Goal: Task Accomplishment & Management: Use online tool/utility

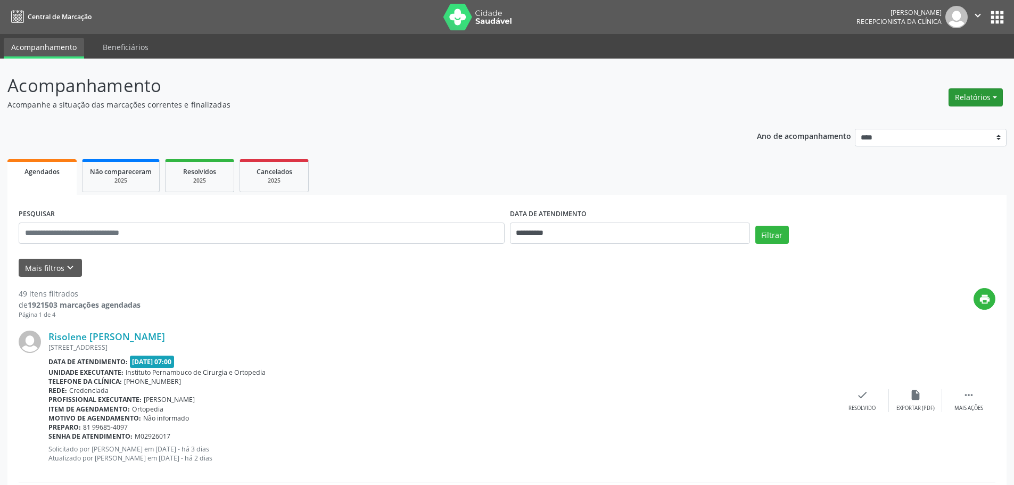
click at [994, 92] on button "Relatórios" at bounding box center [976, 97] width 54 height 18
click at [943, 112] on ul "Agendamentos Procedimentos realizados" at bounding box center [946, 128] width 116 height 38
click at [936, 120] on link "Agendamentos" at bounding box center [946, 120] width 114 height 15
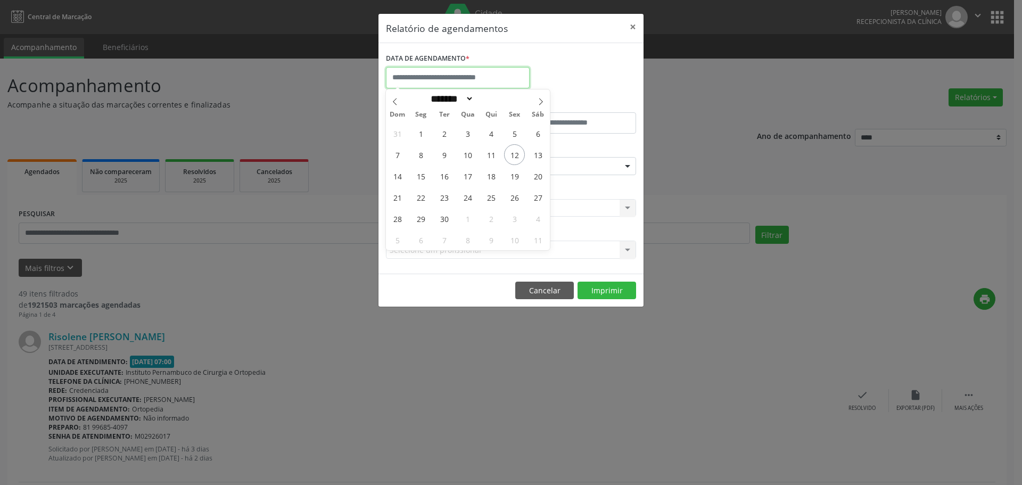
click at [464, 71] on input "text" at bounding box center [458, 77] width 144 height 21
click at [421, 180] on span "15" at bounding box center [420, 176] width 21 height 21
type input "**********"
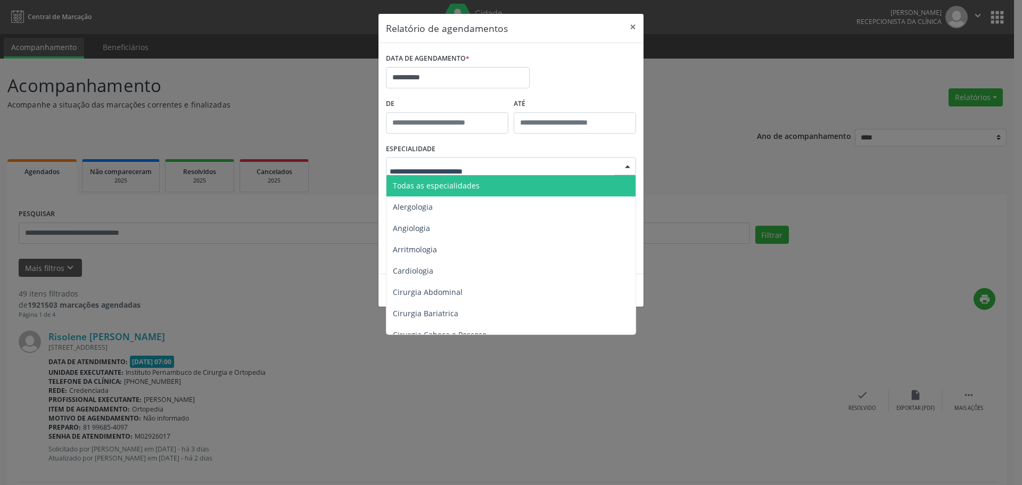
click at [464, 183] on span "Todas as especialidades" at bounding box center [436, 185] width 87 height 10
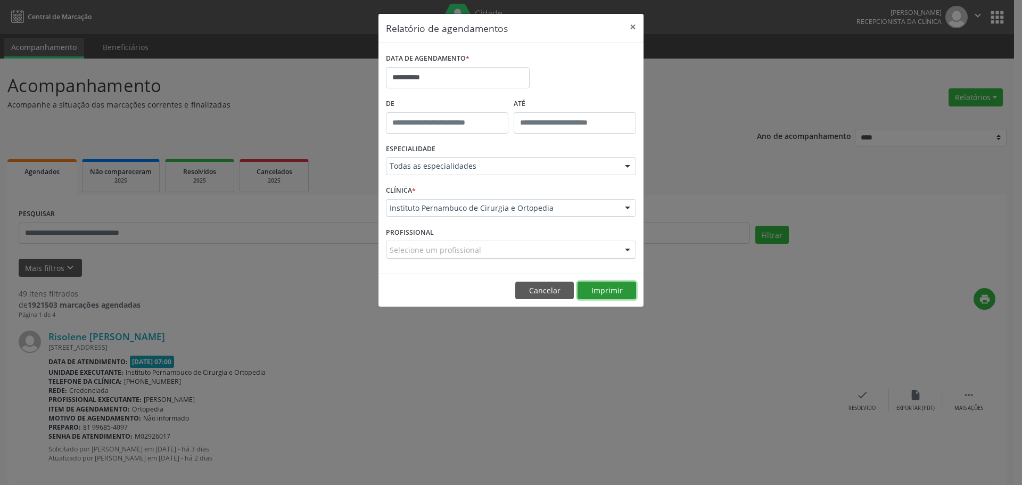
click at [611, 292] on button "Imprimir" at bounding box center [607, 291] width 59 height 18
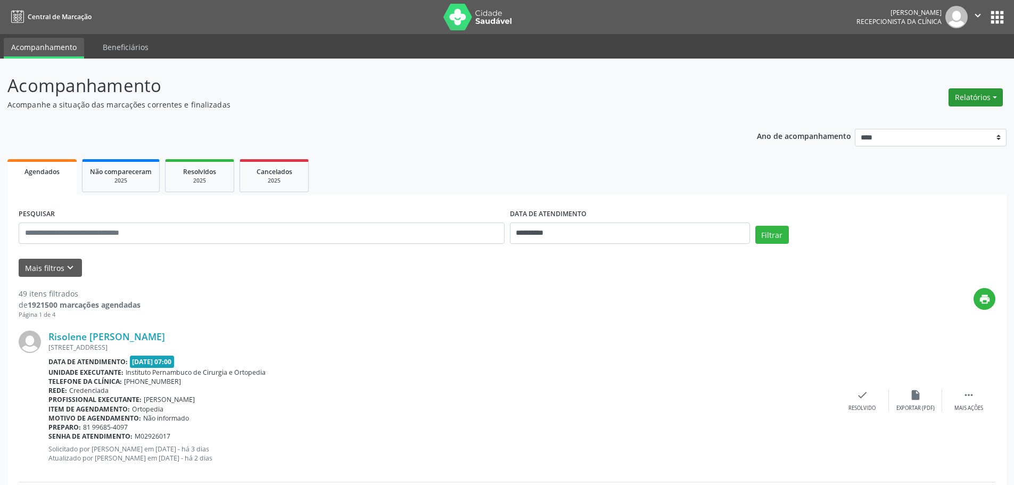
click at [958, 104] on button "Relatórios" at bounding box center [976, 97] width 54 height 18
click at [952, 122] on link "Agendamentos" at bounding box center [946, 120] width 114 height 15
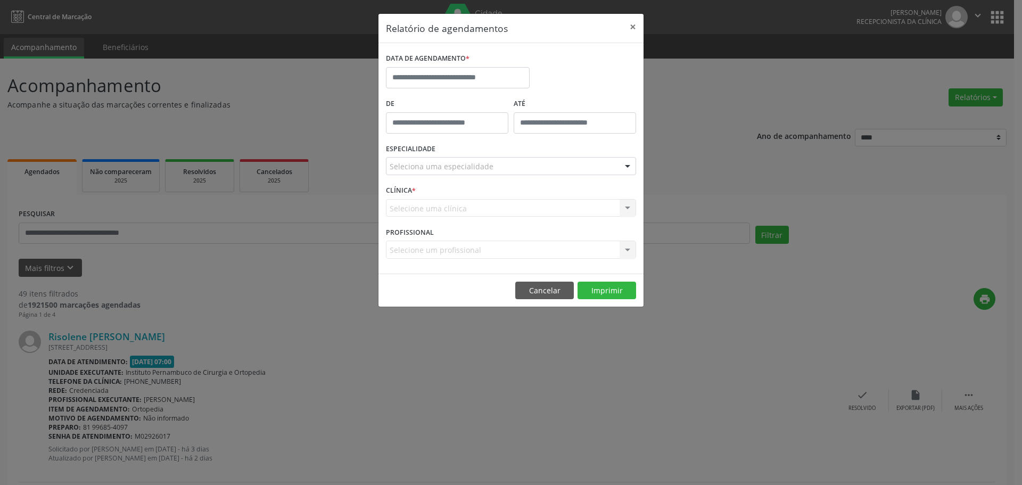
click at [515, 90] on div "DATA DE AGENDAMENTO *" at bounding box center [457, 73] width 149 height 45
click at [513, 76] on input "text" at bounding box center [458, 77] width 144 height 21
click at [422, 197] on span "22" at bounding box center [420, 197] width 21 height 21
type input "**********"
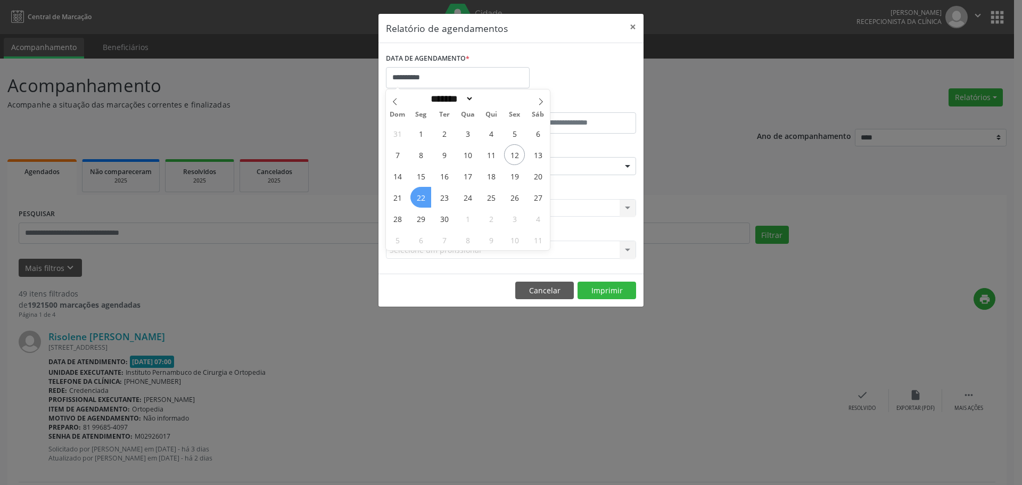
click at [422, 197] on span "22" at bounding box center [420, 197] width 21 height 21
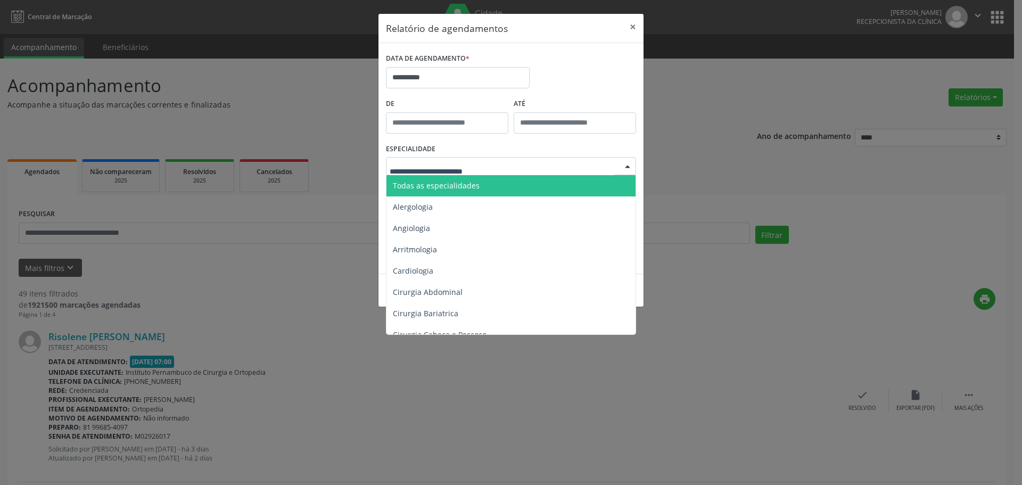
click at [459, 174] on input "text" at bounding box center [502, 171] width 225 height 21
click at [462, 180] on span "Todas as especialidades" at bounding box center [436, 185] width 87 height 10
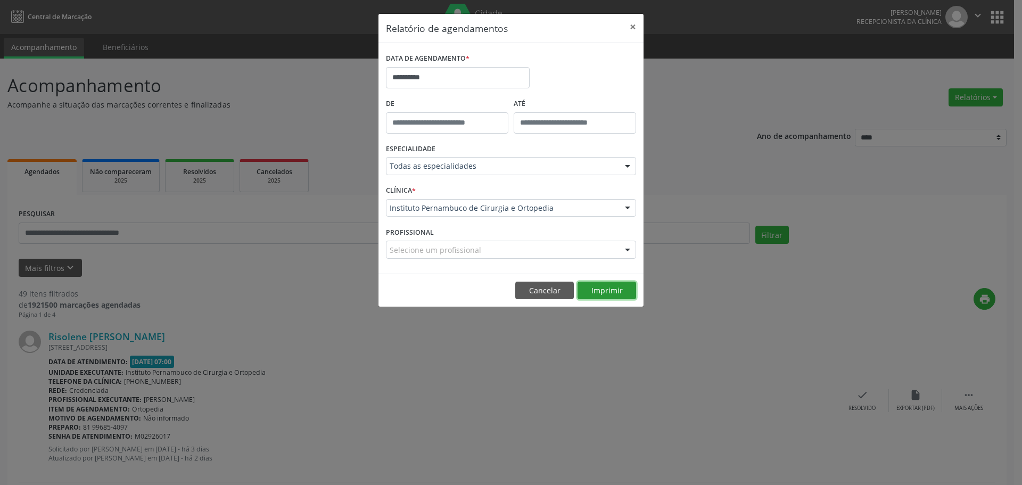
click at [591, 292] on button "Imprimir" at bounding box center [607, 291] width 59 height 18
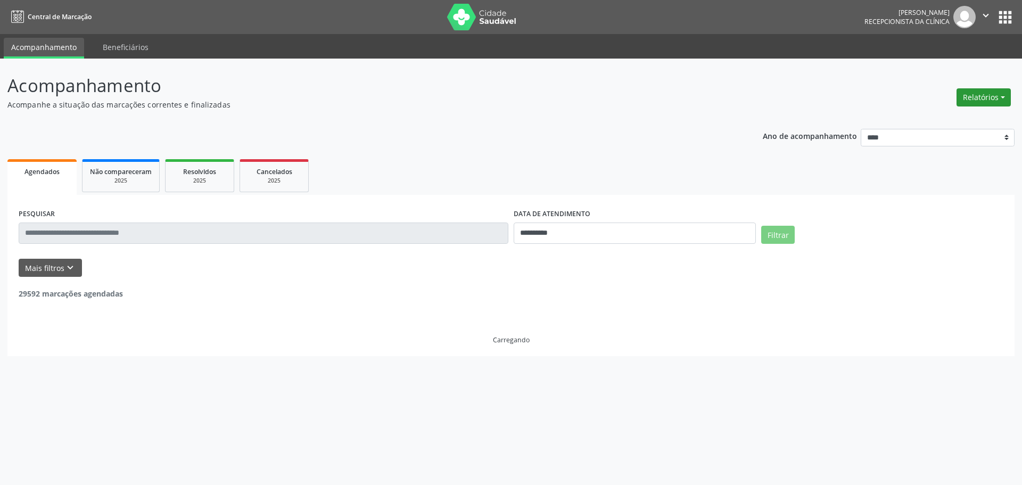
click at [990, 105] on button "Relatórios" at bounding box center [984, 97] width 54 height 18
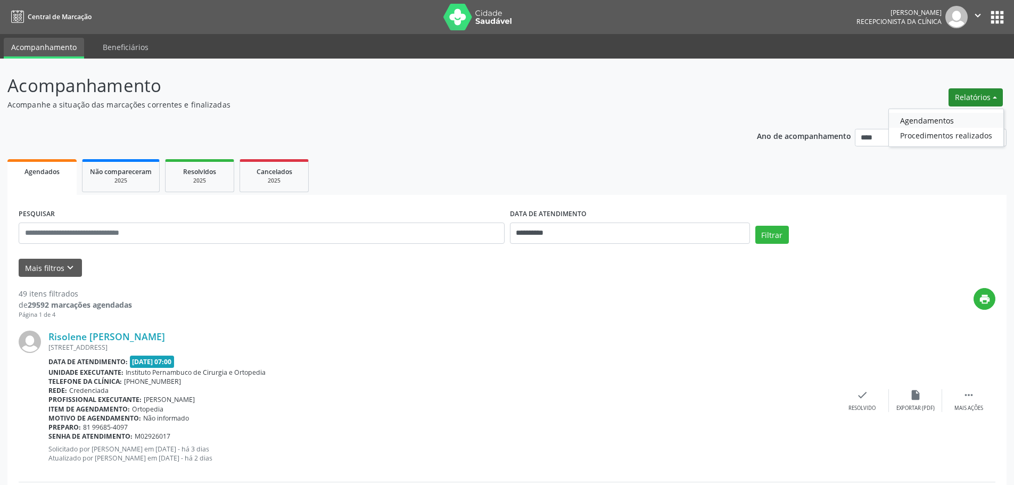
click at [965, 114] on link "Agendamentos" at bounding box center [946, 120] width 114 height 15
select select "*"
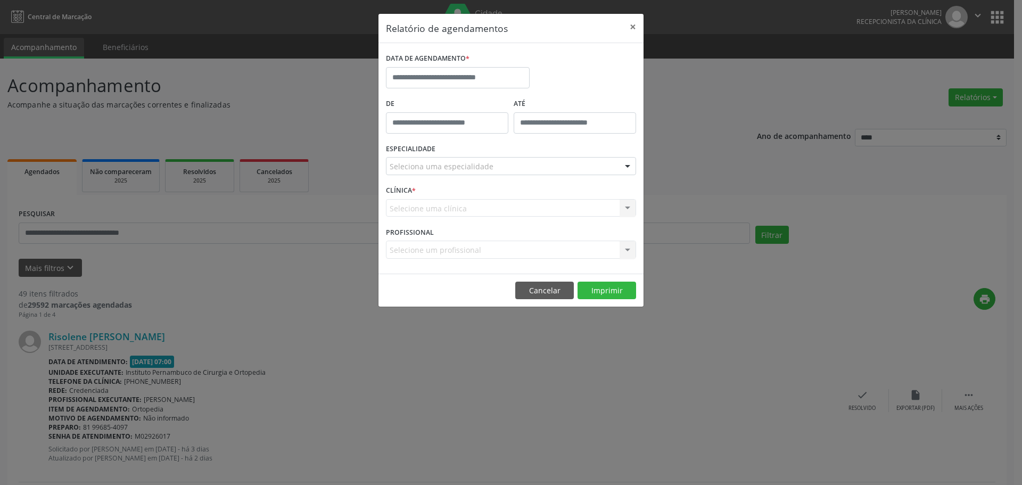
click at [483, 56] on div "DATA DE AGENDAMENTO *" at bounding box center [458, 59] width 144 height 17
click at [483, 71] on input "text" at bounding box center [458, 77] width 144 height 21
click at [446, 176] on span "16" at bounding box center [444, 176] width 21 height 21
type input "**********"
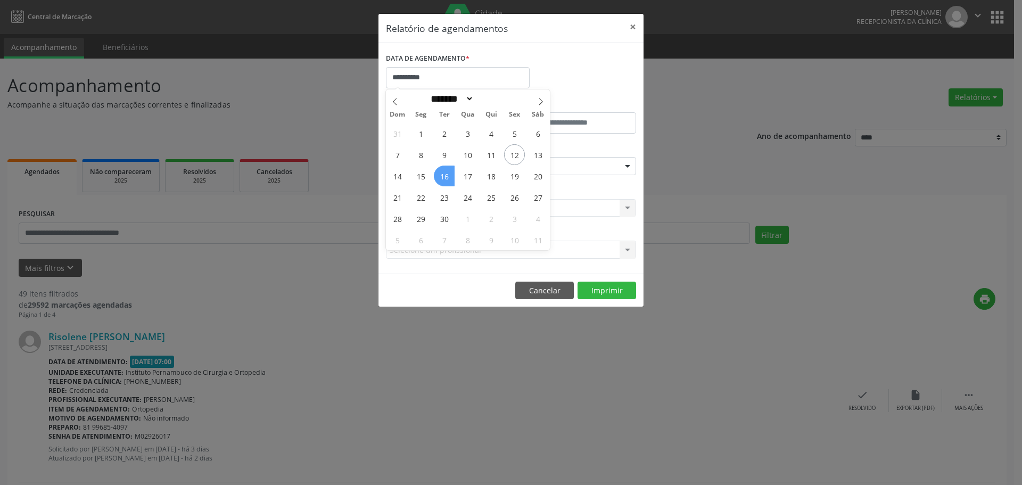
click at [446, 176] on span "16" at bounding box center [444, 176] width 21 height 21
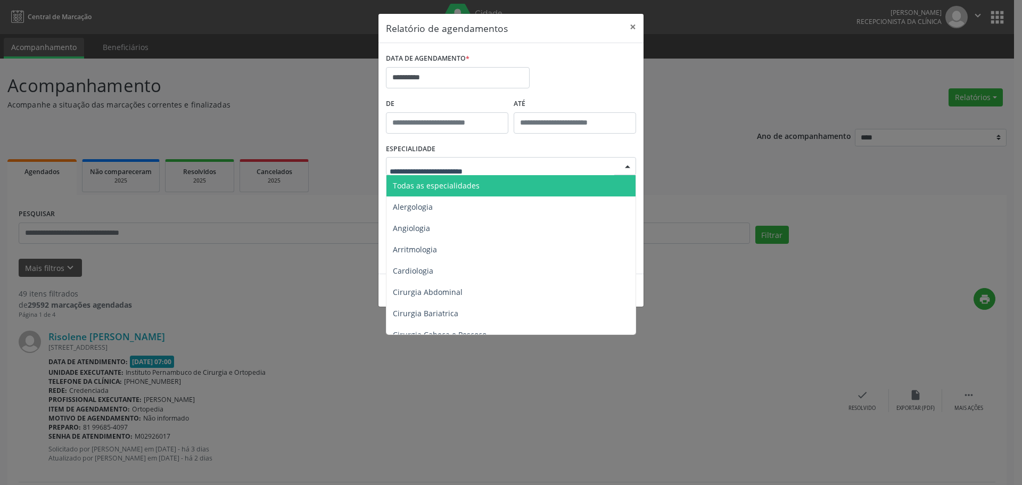
click at [476, 181] on span "Todas as especialidades" at bounding box center [511, 185] width 251 height 21
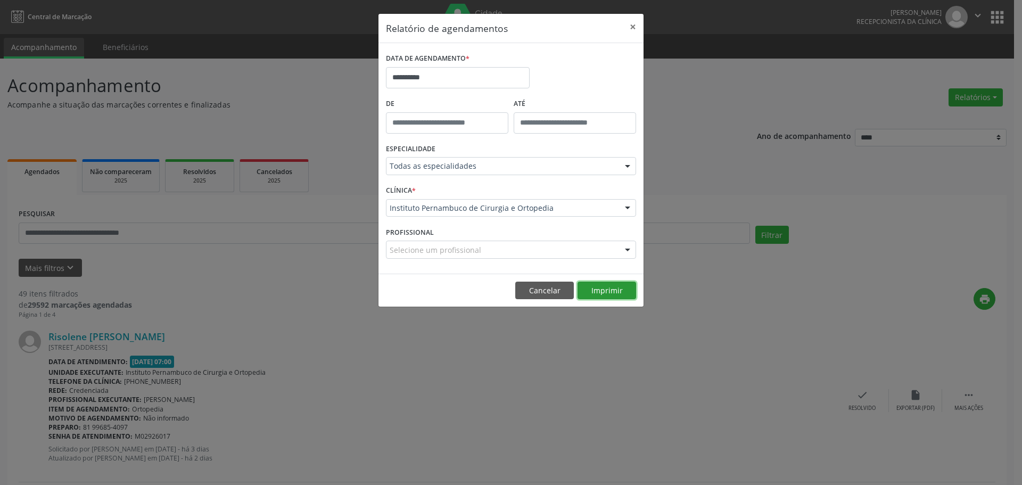
click at [619, 286] on button "Imprimir" at bounding box center [607, 291] width 59 height 18
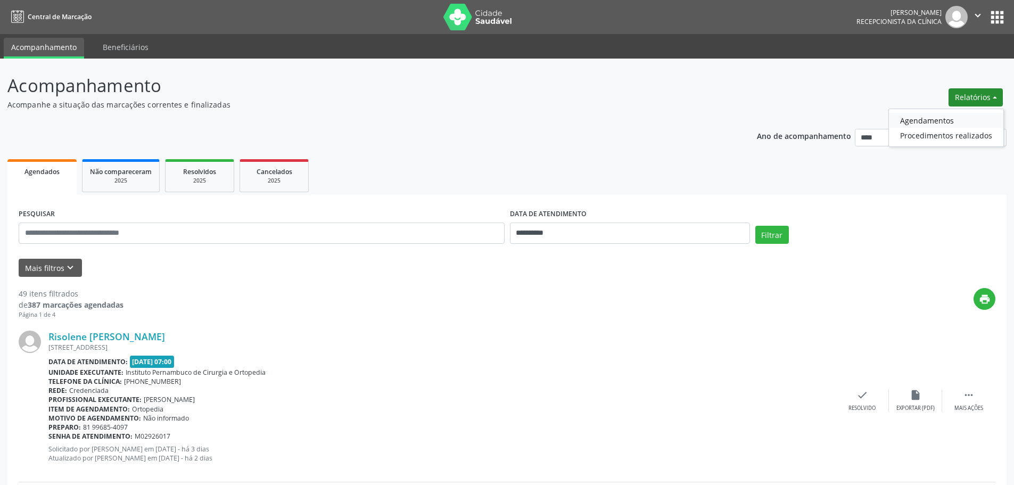
click at [919, 117] on link "Agendamentos" at bounding box center [946, 120] width 114 height 15
select select "*"
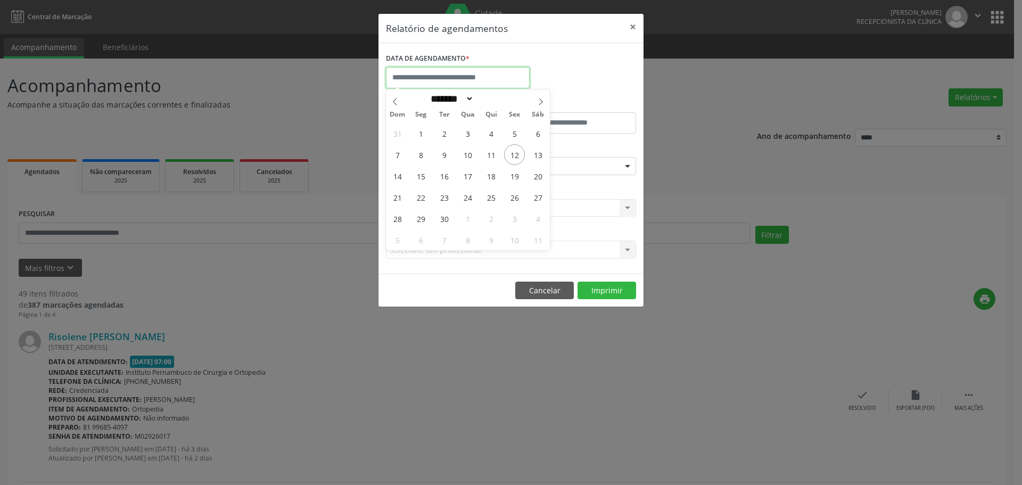
click at [472, 75] on input "text" at bounding box center [458, 77] width 144 height 21
click at [446, 179] on span "16" at bounding box center [444, 176] width 21 height 21
type input "**********"
click at [446, 179] on span "16" at bounding box center [444, 176] width 21 height 21
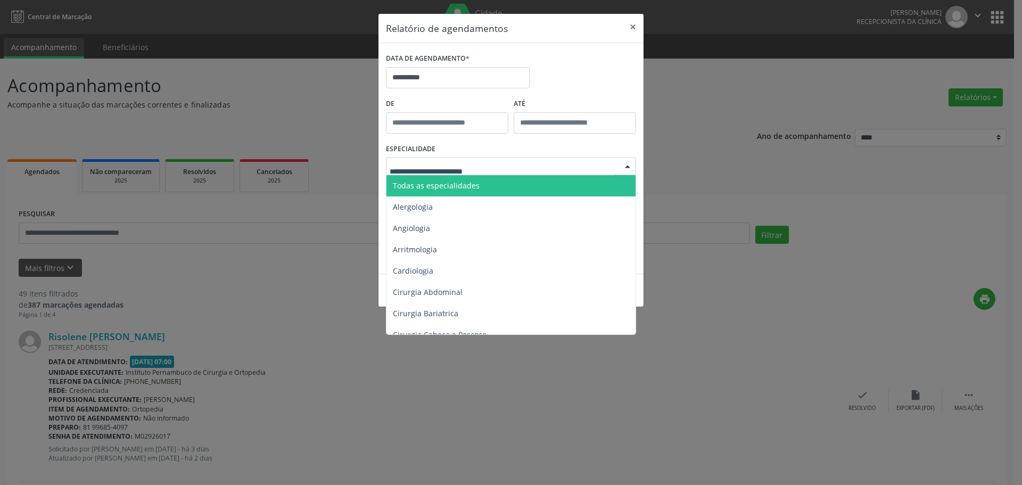
click at [457, 172] on div at bounding box center [511, 166] width 250 height 18
click at [474, 187] on span "Todas as especialidades" at bounding box center [436, 185] width 87 height 10
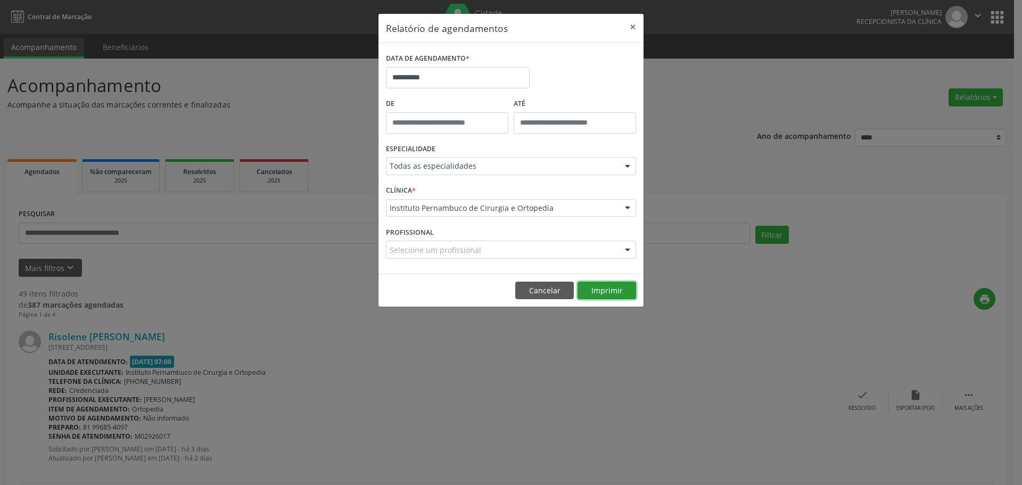
click at [597, 285] on button "Imprimir" at bounding box center [607, 291] width 59 height 18
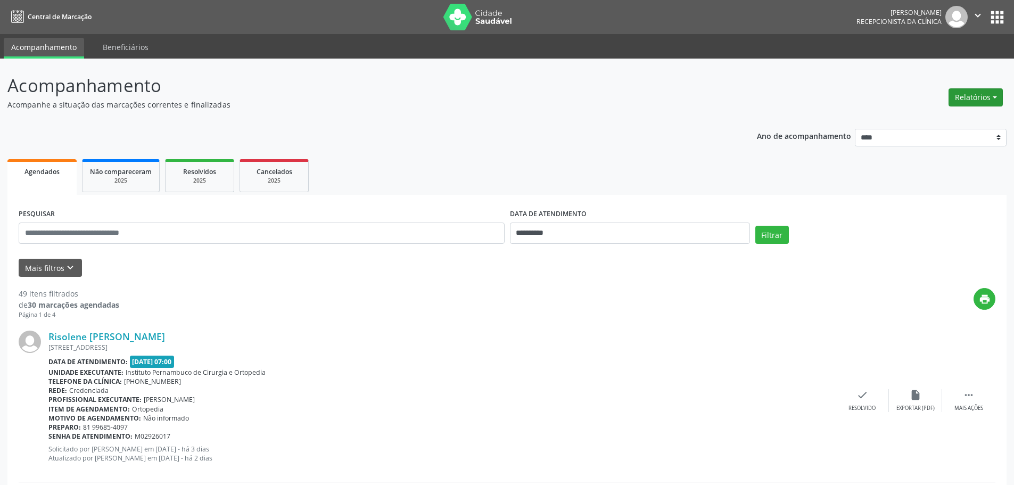
click at [974, 106] on button "Relatórios" at bounding box center [976, 97] width 54 height 18
click at [962, 115] on link "Agendamentos" at bounding box center [946, 120] width 114 height 15
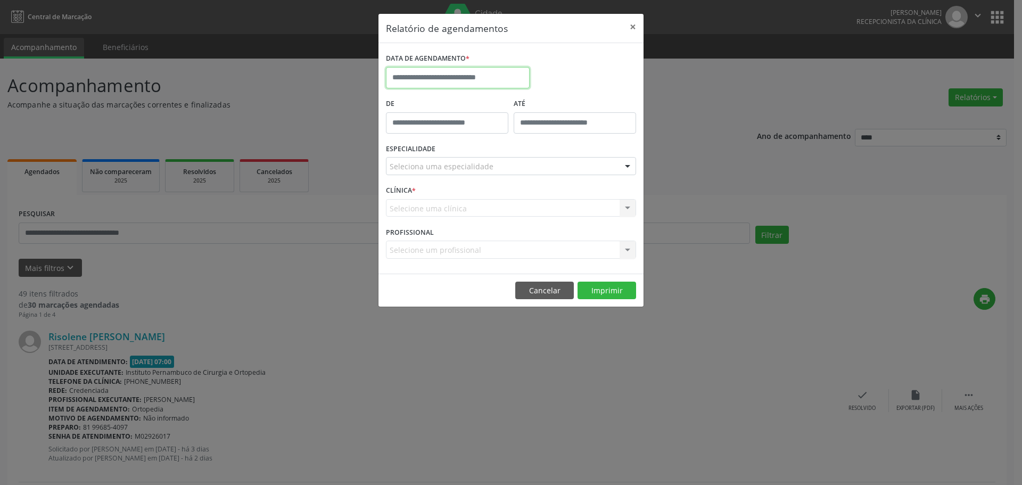
click at [490, 68] on input "text" at bounding box center [458, 77] width 144 height 21
click at [419, 179] on span "15" at bounding box center [420, 176] width 21 height 21
type input "**********"
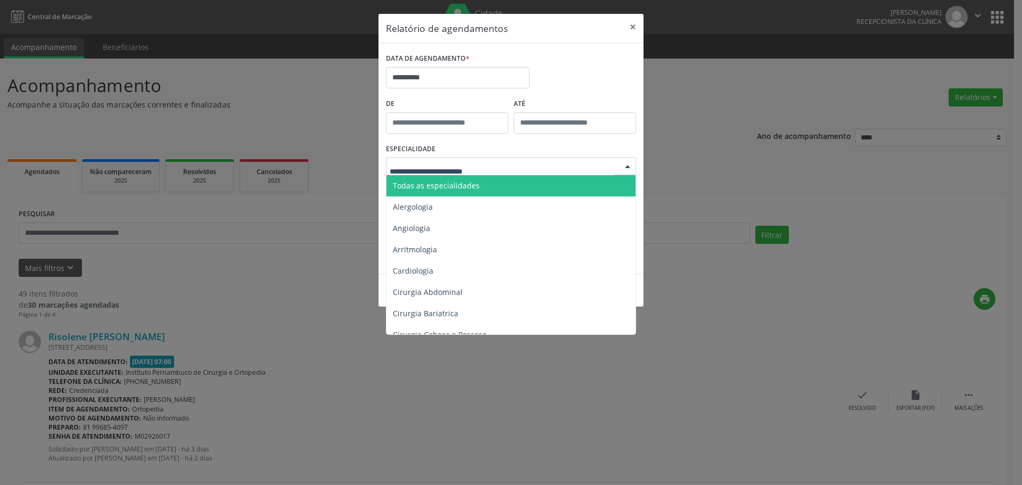
click at [457, 182] on span "Todas as especialidades" at bounding box center [436, 185] width 87 height 10
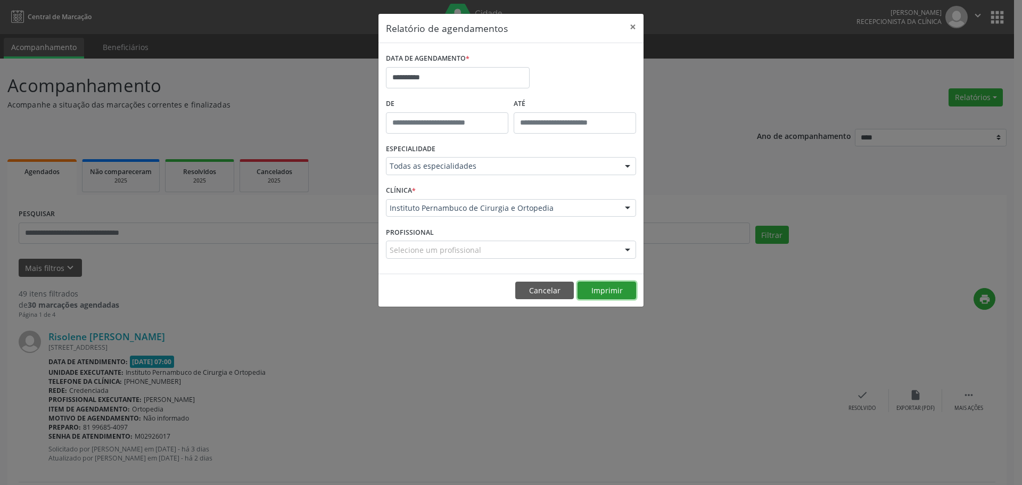
click at [596, 289] on button "Imprimir" at bounding box center [607, 291] width 59 height 18
click at [457, 78] on input "**********" at bounding box center [458, 77] width 144 height 21
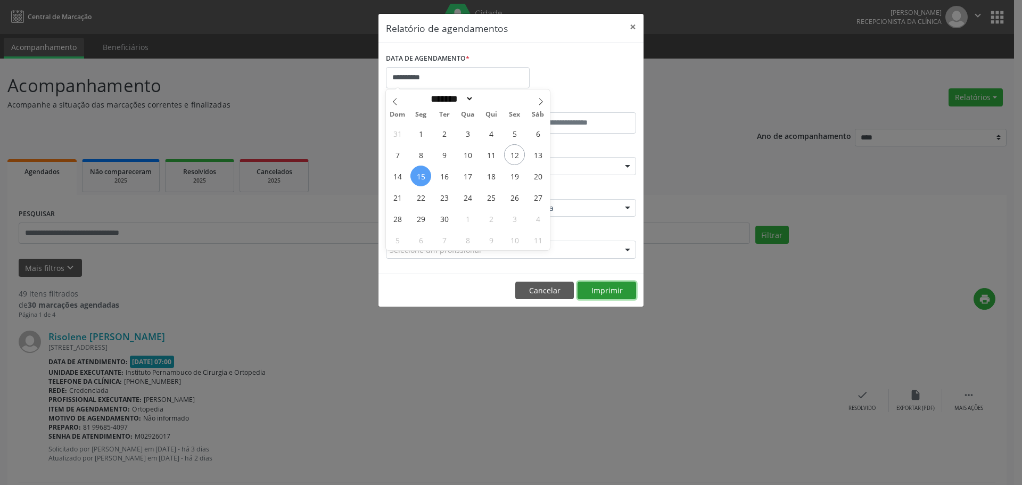
click at [615, 294] on button "Imprimir" at bounding box center [607, 291] width 59 height 18
